Goal: Transaction & Acquisition: Obtain resource

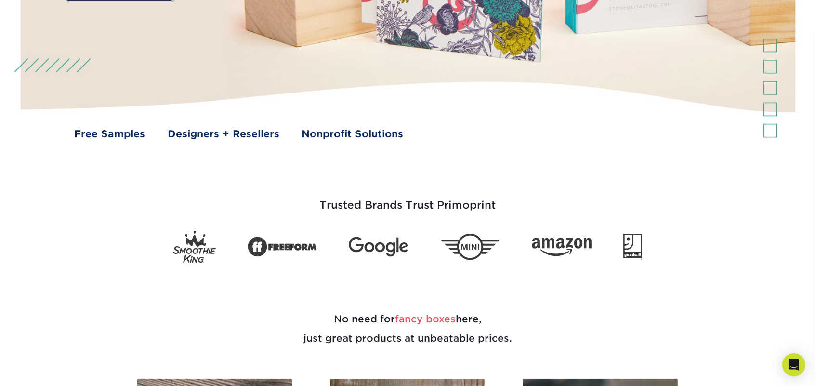
scroll to position [289, 0]
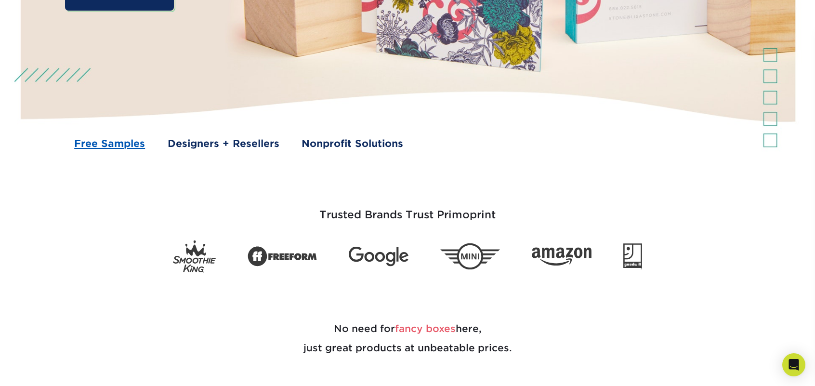
click at [115, 146] on link "Free Samples" at bounding box center [109, 143] width 71 height 14
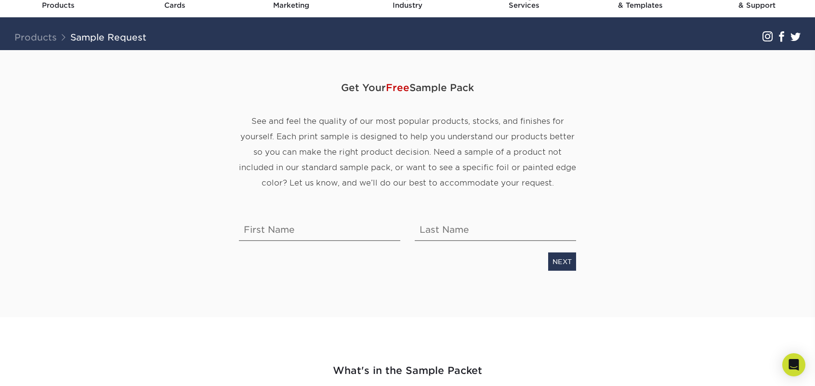
scroll to position [48, 0]
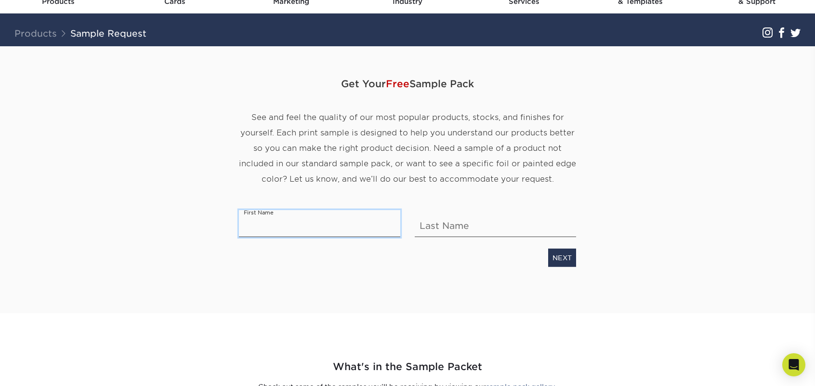
click at [332, 229] on input "text" at bounding box center [319, 223] width 161 height 27
type input "Tunde"
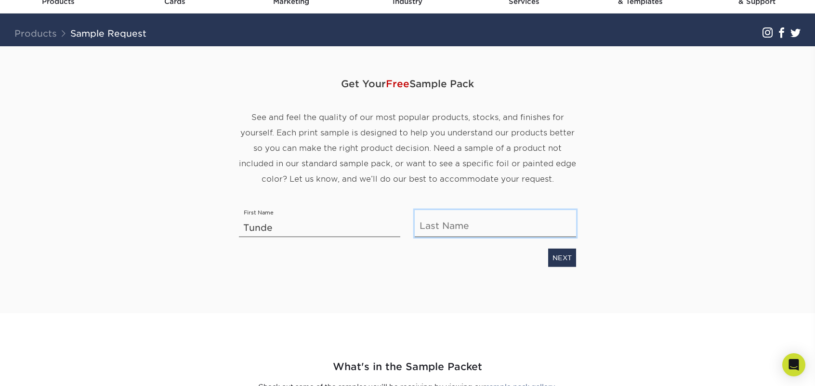
type input "Siyanbade"
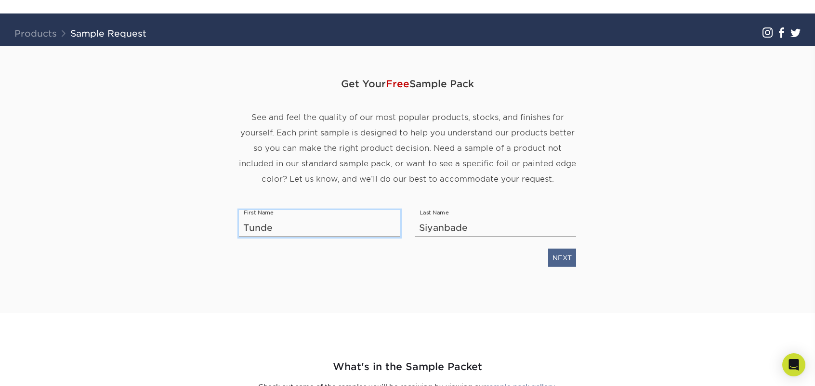
scroll to position [193, 0]
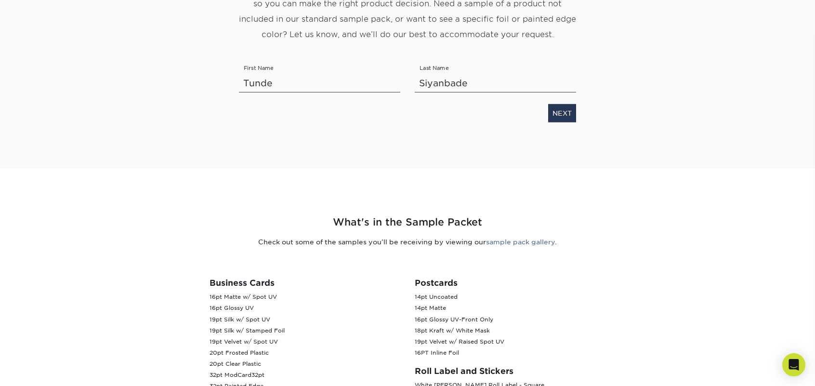
click at [547, 120] on div "NEXT" at bounding box center [408, 111] width 352 height 22
click at [571, 108] on link "NEXT" at bounding box center [562, 113] width 28 height 18
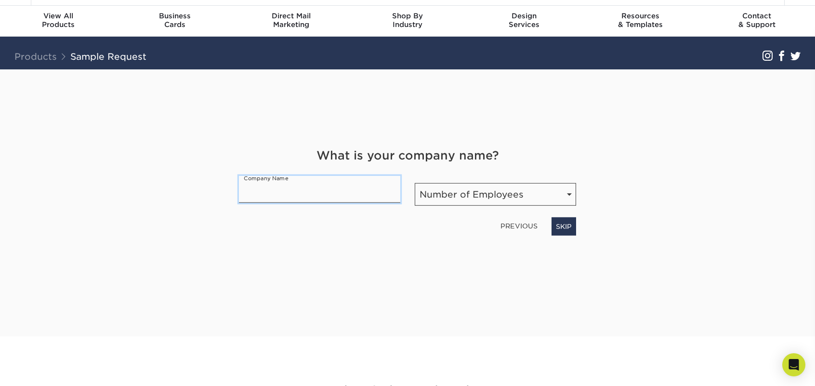
scroll to position [69, 0]
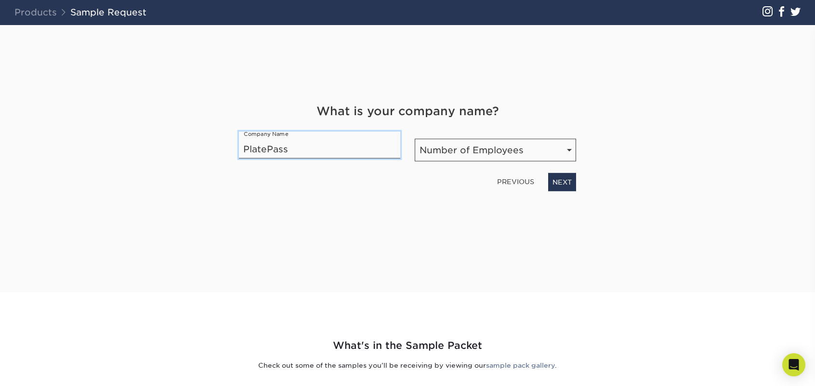
type input "PlatePass"
click at [487, 148] on select "Number of Employees Self-employed 1-10 employees 11-50 employees 51-200 employe…" at bounding box center [495, 150] width 161 height 23
select select "Self-employed"
click at [415, 139] on select "Number of Employees Self-employed 1-10 employees 11-50 employees 51-200 employe…" at bounding box center [495, 150] width 161 height 23
click at [563, 175] on link "NEXT" at bounding box center [562, 182] width 28 height 18
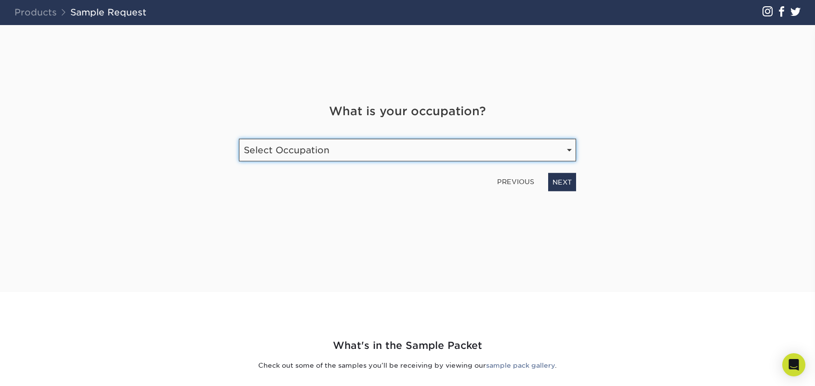
click at [446, 144] on select "Select Occupation Agency Automotive Blogger Cleaning Services Construction Educ…" at bounding box center [407, 150] width 337 height 23
select select "Technology"
click at [239, 139] on select "Select Occupation Agency Automotive Blogger Cleaning Services Construction Educ…" at bounding box center [407, 150] width 337 height 23
click at [574, 175] on link "NEXT" at bounding box center [562, 182] width 28 height 18
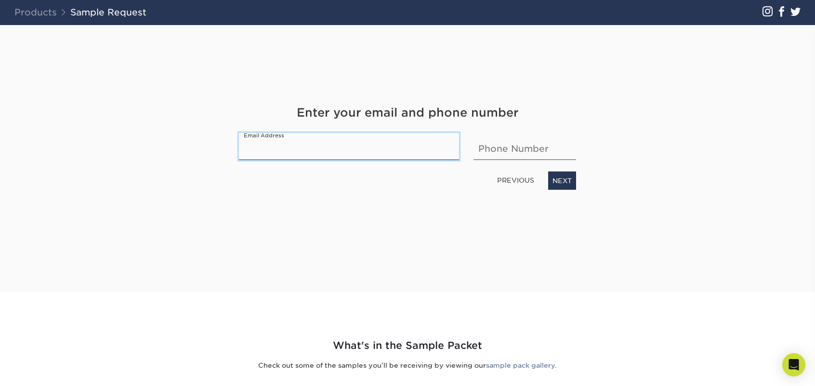
click at [424, 149] on input "email" at bounding box center [349, 146] width 220 height 27
type input "tundesiyanbade@gmail.com"
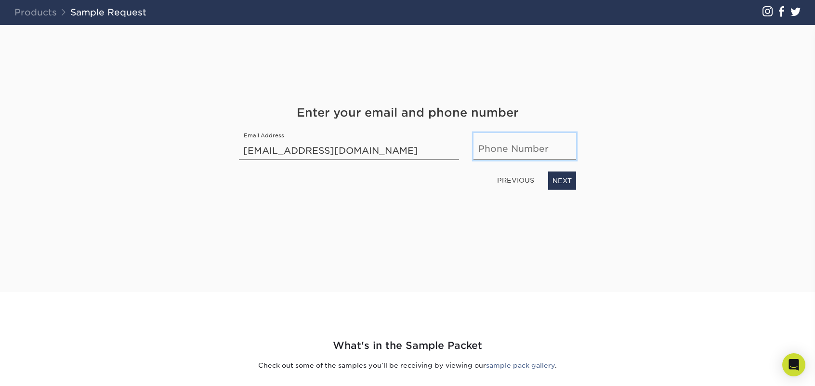
type input "6784682934"
click at [565, 182] on link "NEXT" at bounding box center [562, 180] width 28 height 18
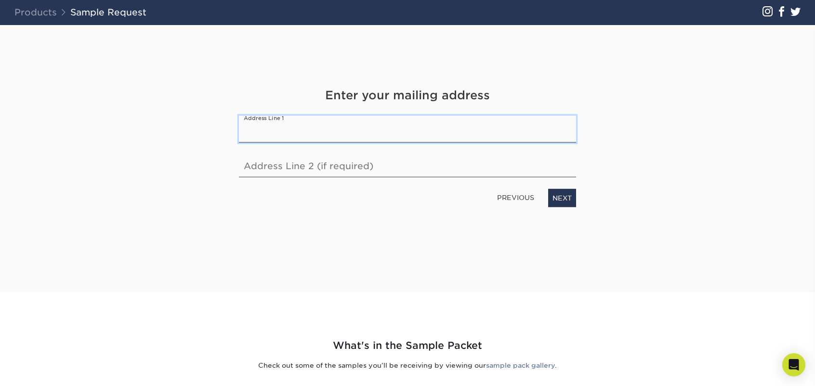
click at [351, 132] on input "text" at bounding box center [407, 129] width 337 height 27
type input "5606 sage willow ln"
click at [343, 169] on input "text" at bounding box center [407, 163] width 337 height 27
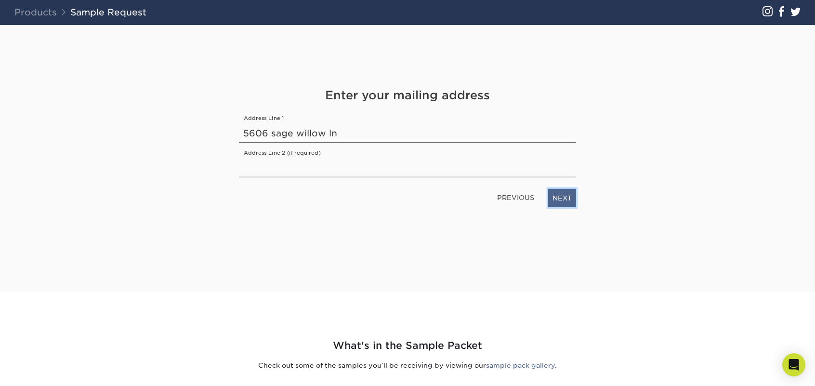
click at [571, 202] on link "NEXT" at bounding box center [562, 198] width 28 height 18
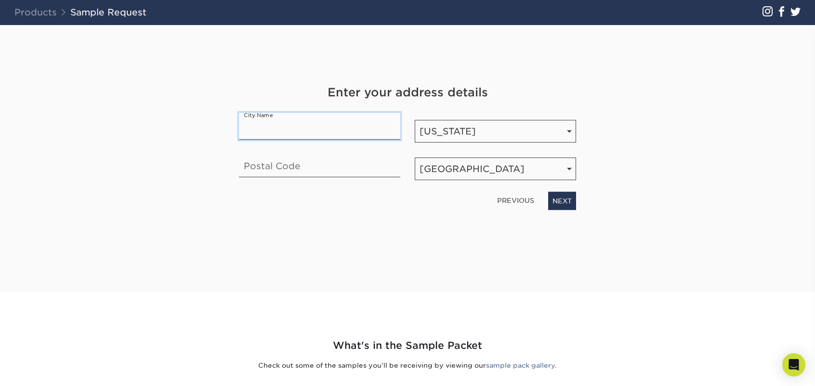
click at [278, 120] on input "text" at bounding box center [319, 126] width 161 height 27
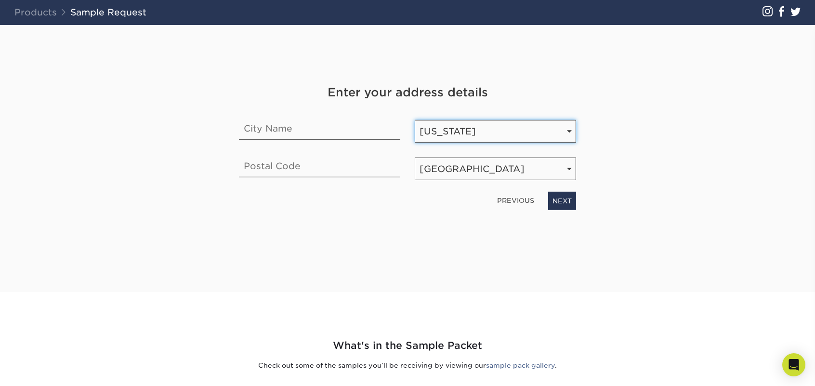
click at [439, 137] on select "State / Province Alabama Alaska Arizona Arkansas California Colorado Connecticu…" at bounding box center [495, 131] width 161 height 23
select select "TX"
click at [415, 120] on select "State / Province Alabama Alaska Arizona Arkansas California Colorado Connecticu…" at bounding box center [495, 131] width 161 height 23
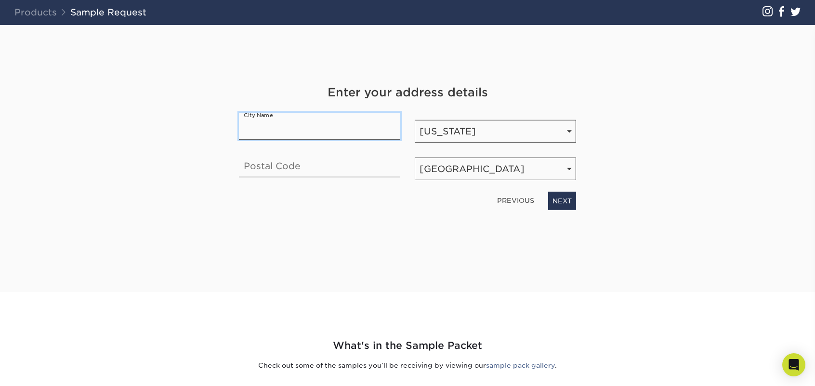
click at [340, 134] on input "text" at bounding box center [319, 126] width 161 height 27
type input "Rosharon"
click at [210, 203] on div "Get Your Free Sample Pack See and feel the quality of our most popular products…" at bounding box center [407, 158] width 563 height 267
click at [245, 165] on input "text" at bounding box center [319, 163] width 161 height 27
type input "77583"
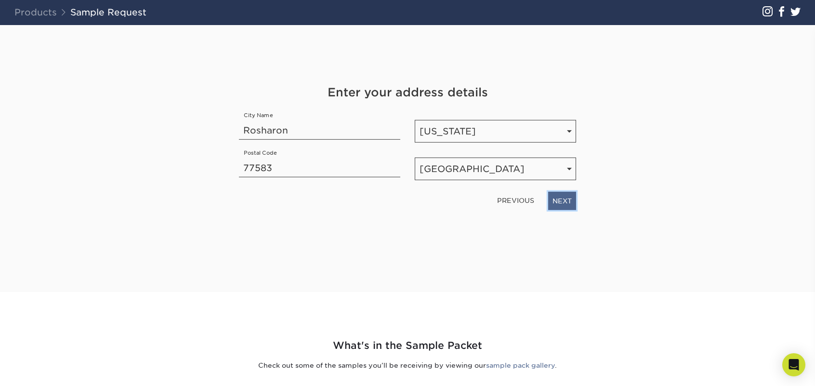
click at [549, 195] on link "NEXT" at bounding box center [562, 201] width 28 height 18
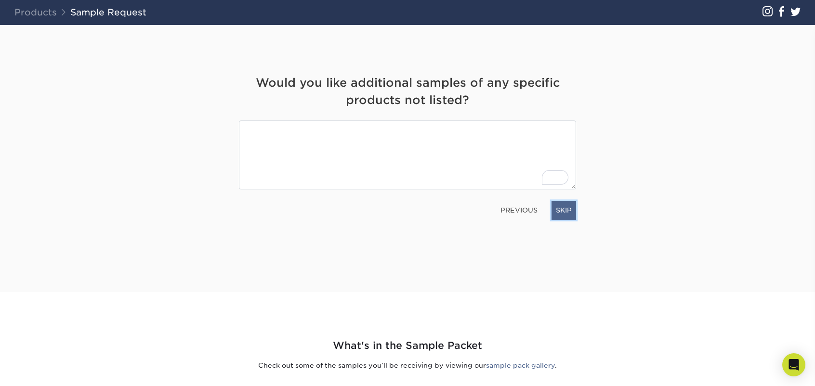
click at [557, 213] on link "SKIP" at bounding box center [563, 210] width 25 height 18
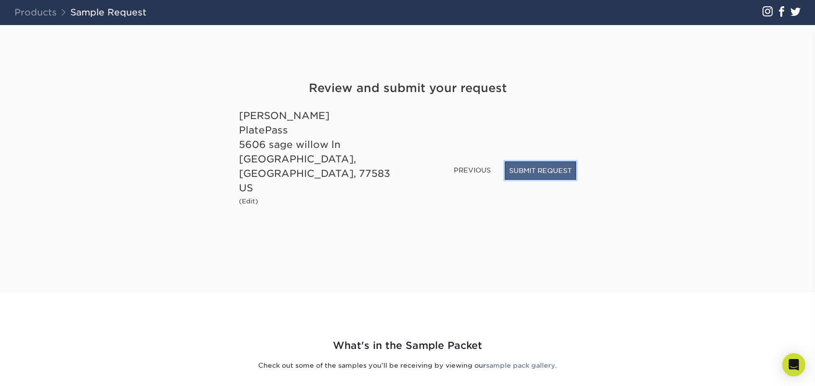
click at [507, 180] on button "SUBMIT REQUEST" at bounding box center [540, 170] width 71 height 18
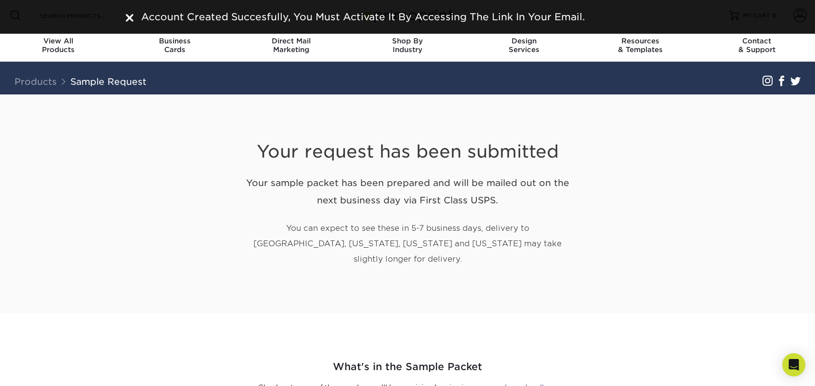
click at [403, 182] on h2 "Your sample packet has been prepared and will be mailed out on the next busines…" at bounding box center [407, 192] width 337 height 36
